Goal: Task Accomplishment & Management: Use online tool/utility

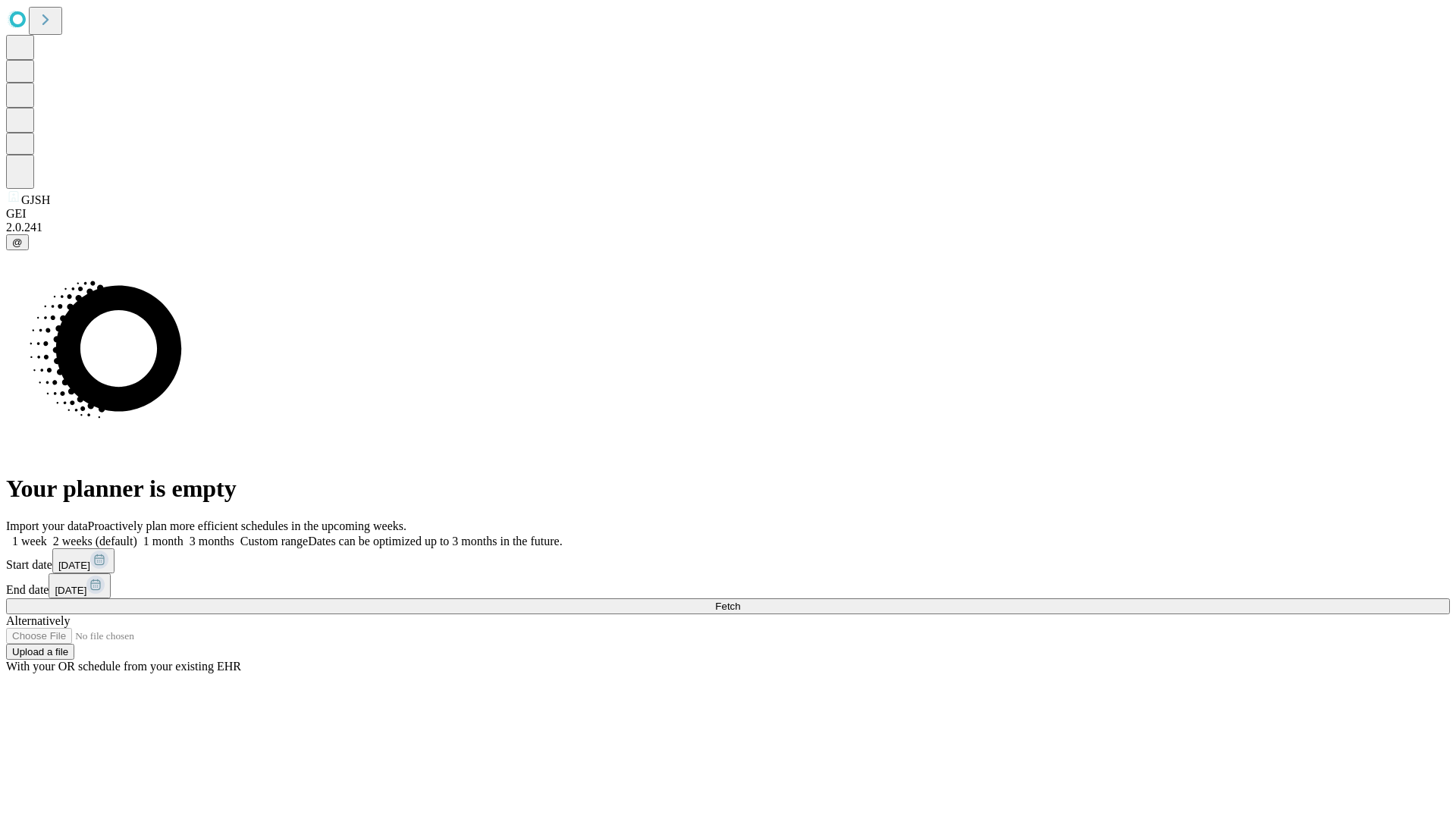
click at [740, 600] on span "Fetch" at bounding box center [728, 606] width 25 height 11
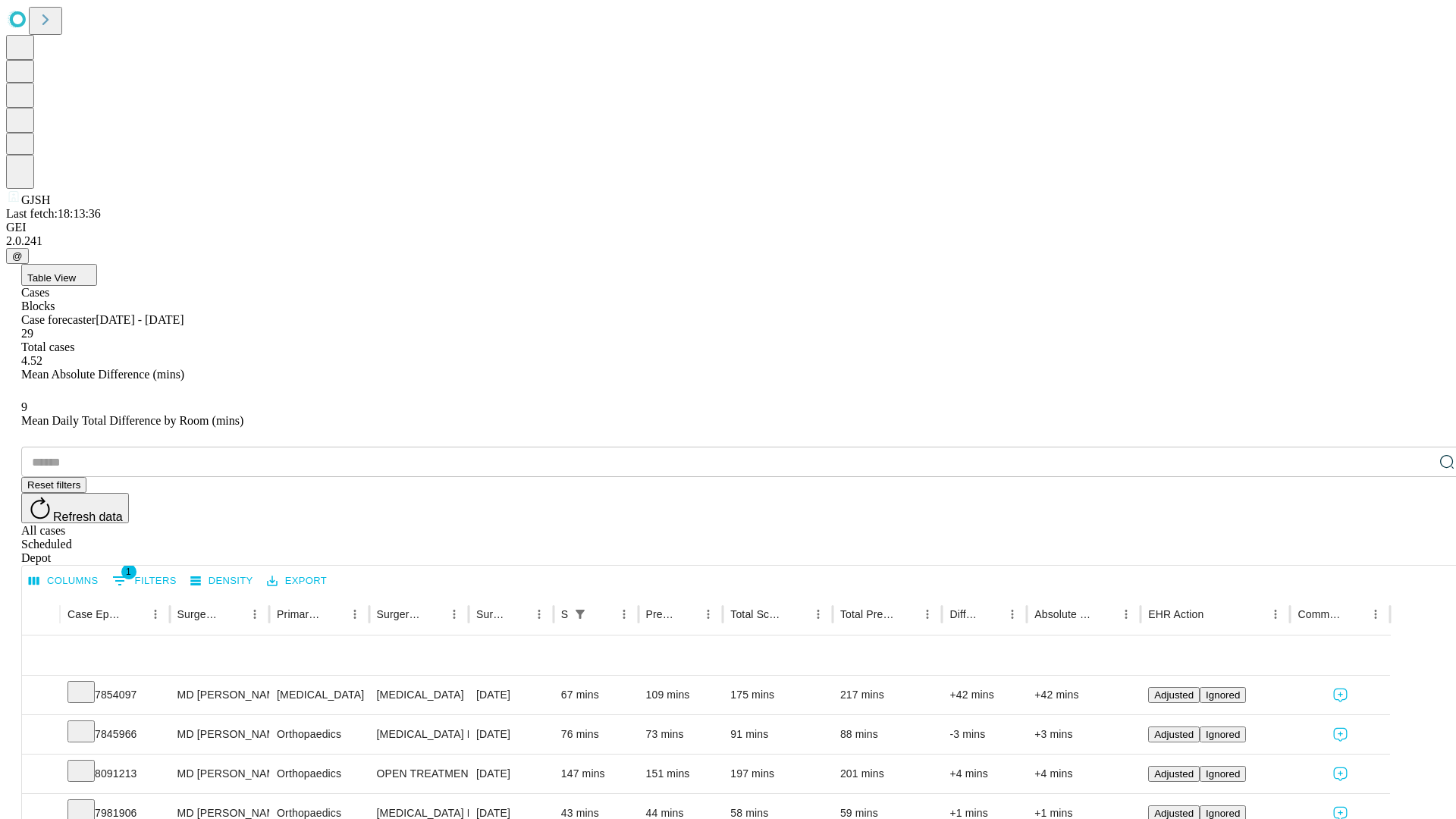
scroll to position [50, 0]
click at [89, 684] on icon at bounding box center [81, 691] width 15 height 15
